Goal: Information Seeking & Learning: Learn about a topic

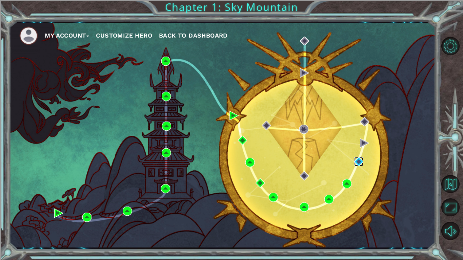
click at [359, 161] on img at bounding box center [358, 161] width 9 height 9
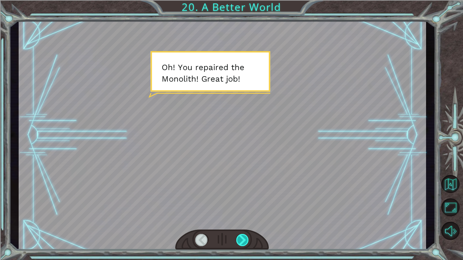
click at [246, 242] on div at bounding box center [242, 240] width 13 height 12
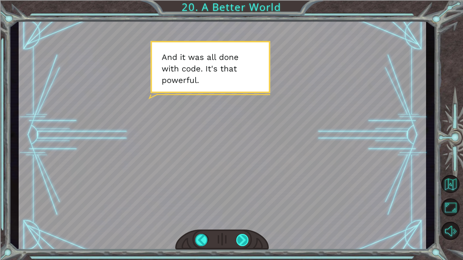
click at [246, 236] on div at bounding box center [242, 240] width 13 height 12
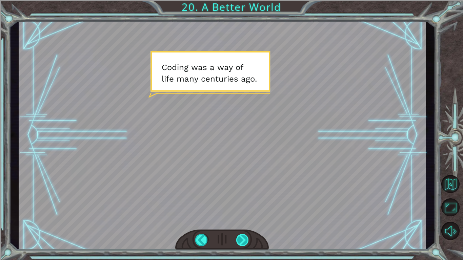
click at [241, 242] on div at bounding box center [242, 240] width 13 height 12
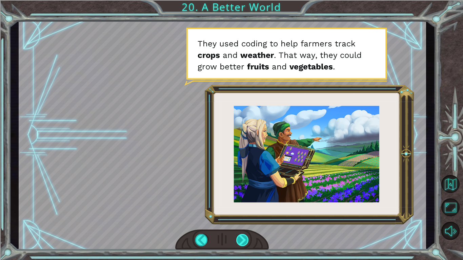
click at [243, 239] on div at bounding box center [242, 240] width 13 height 12
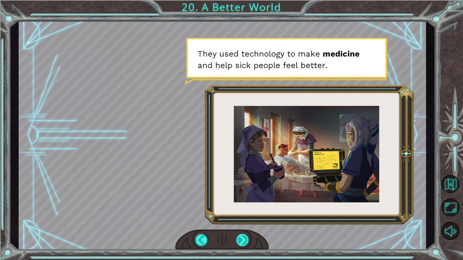
click at [243, 239] on div at bounding box center [242, 240] width 13 height 12
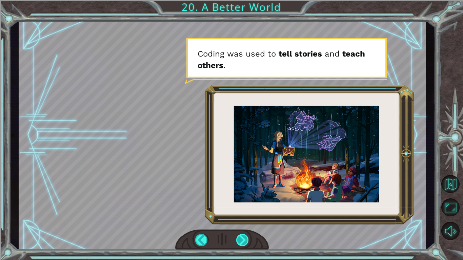
click at [243, 239] on div at bounding box center [242, 240] width 13 height 12
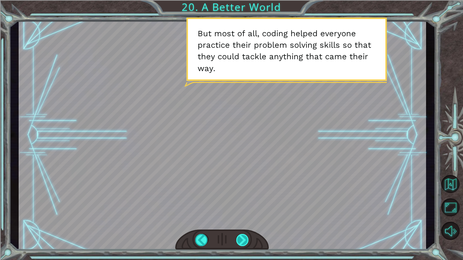
click at [243, 239] on div at bounding box center [242, 240] width 13 height 12
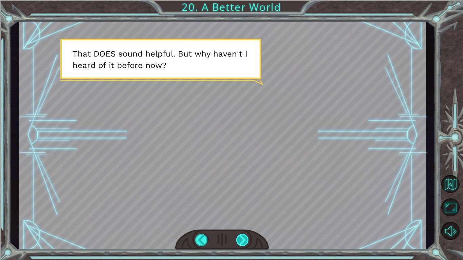
click at [243, 239] on div at bounding box center [242, 240] width 13 height 12
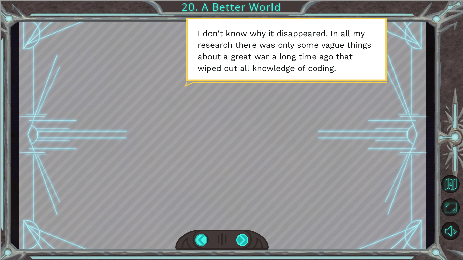
click at [245, 239] on div at bounding box center [242, 240] width 13 height 12
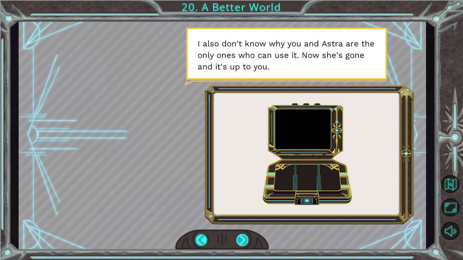
click at [245, 239] on div at bounding box center [242, 240] width 13 height 12
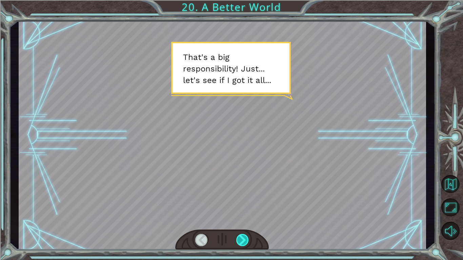
click at [245, 239] on div at bounding box center [242, 240] width 13 height 12
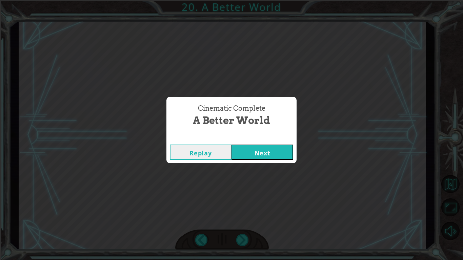
click at [266, 145] on button "Next" at bounding box center [263, 152] width 62 height 15
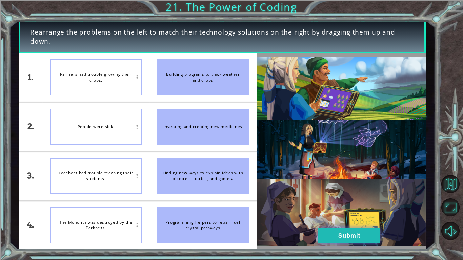
click at [348, 236] on button "Submit" at bounding box center [349, 236] width 62 height 15
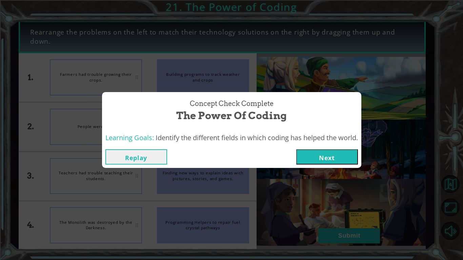
click at [338, 160] on button "Next" at bounding box center [327, 157] width 62 height 15
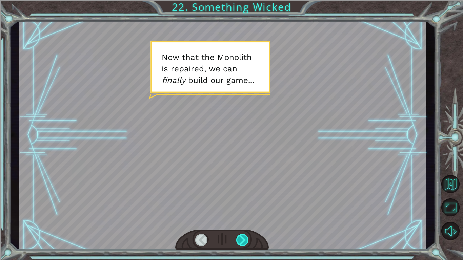
click at [244, 240] on div at bounding box center [242, 240] width 13 height 12
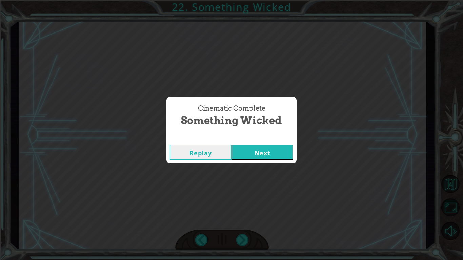
click at [279, 156] on button "Next" at bounding box center [263, 152] width 62 height 15
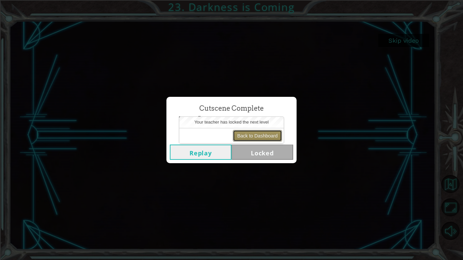
click at [263, 137] on button "Back to Dashboard" at bounding box center [257, 136] width 49 height 12
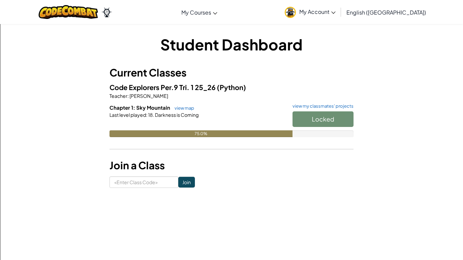
click at [309, 79] on h3 "Current Classes" at bounding box center [232, 72] width 244 height 15
click at [293, 189] on div "Student Dashboard Current Classes Code Explorers Per.9 Tri. 1 25_26 (Python) Te…" at bounding box center [231, 111] width 397 height 175
